Goal: Go to known website: Access a specific website the user already knows

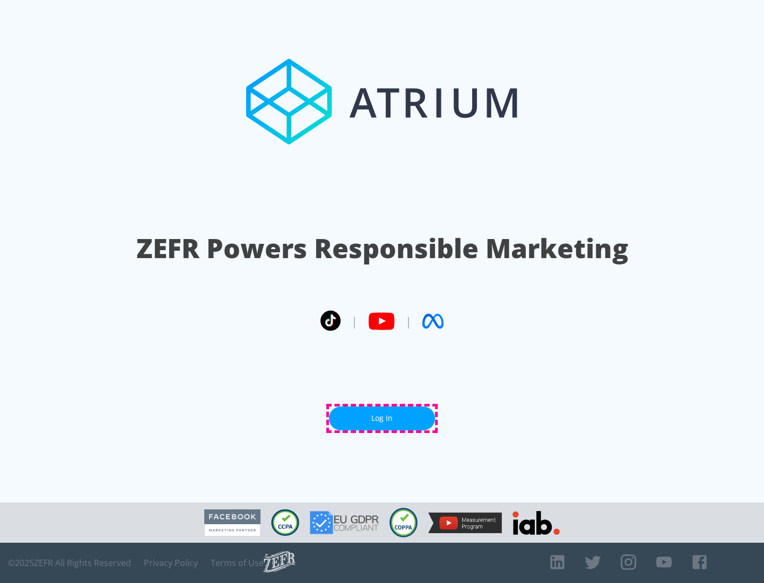
click at [382, 418] on link "Log In" at bounding box center [382, 419] width 106 height 24
